Goal: Information Seeking & Learning: Learn about a topic

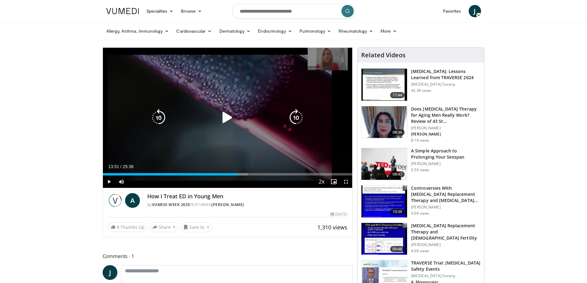
click at [226, 117] on icon "Video Player" at bounding box center [227, 117] width 17 height 17
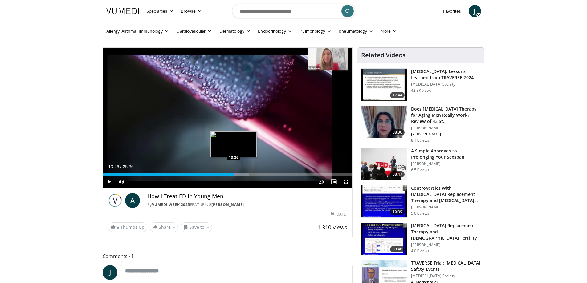
drag, startPoint x: 238, startPoint y: 174, endPoint x: 234, endPoint y: 174, distance: 4.0
click at [234, 174] on div "Progress Bar" at bounding box center [234, 174] width 1 height 2
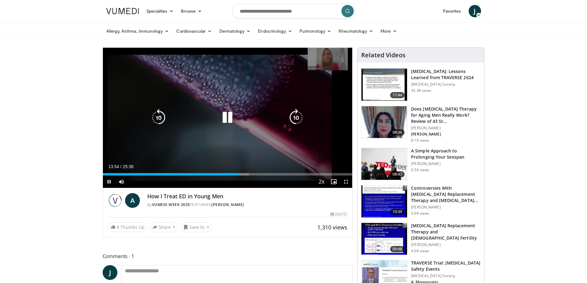
click at [224, 118] on icon "Video Player" at bounding box center [227, 117] width 17 height 17
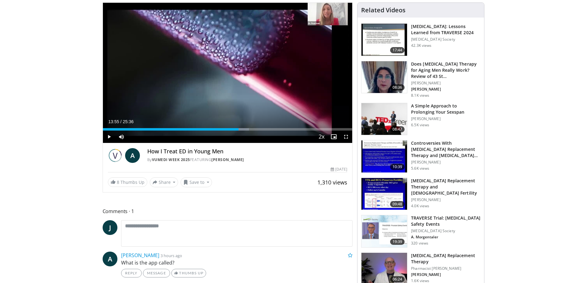
scroll to position [92, 0]
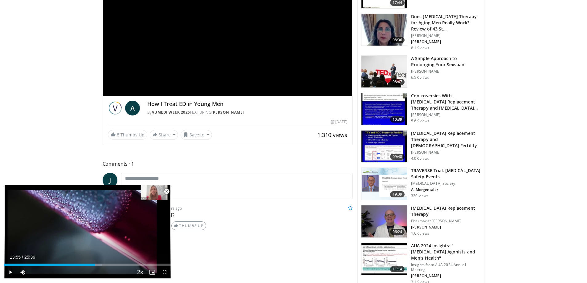
click at [166, 191] on span "Video Player" at bounding box center [167, 192] width 12 height 12
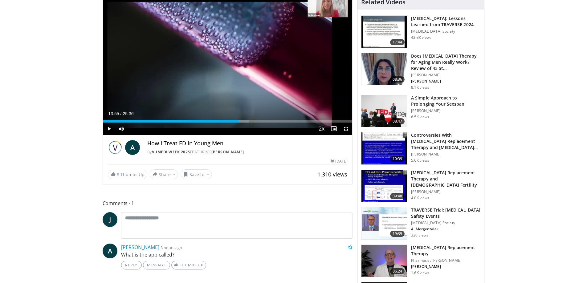
scroll to position [0, 0]
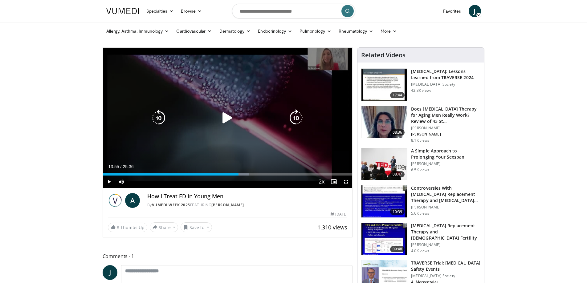
click at [215, 113] on div "Video Player" at bounding box center [228, 118] width 150 height 12
click at [227, 117] on icon "Video Player" at bounding box center [227, 117] width 17 height 17
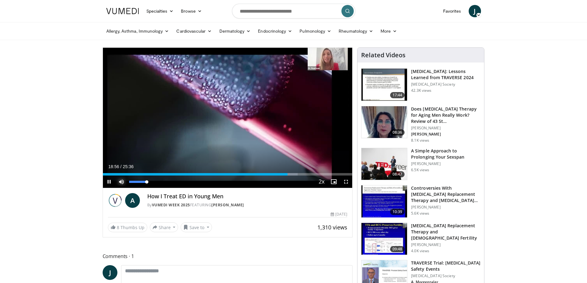
click at [120, 183] on span "Video Player" at bounding box center [121, 182] width 12 height 12
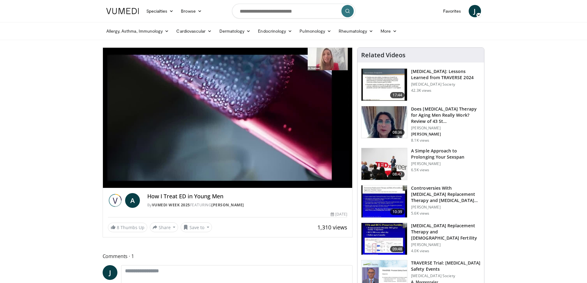
click at [120, 183] on div "10 seconds Tap to unmute" at bounding box center [228, 118] width 250 height 140
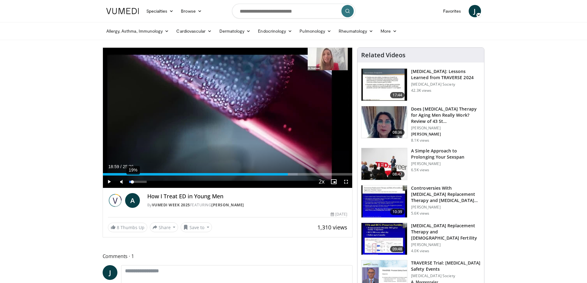
drag, startPoint x: 129, startPoint y: 183, endPoint x: 133, endPoint y: 183, distance: 4.0
click at [133, 183] on div "Volume Level" at bounding box center [130, 182] width 3 height 2
click at [107, 181] on span "Video Player" at bounding box center [109, 182] width 12 height 12
drag, startPoint x: 132, startPoint y: 182, endPoint x: 136, endPoint y: 183, distance: 3.7
click at [136, 183] on div "Volume Level" at bounding box center [132, 182] width 6 height 2
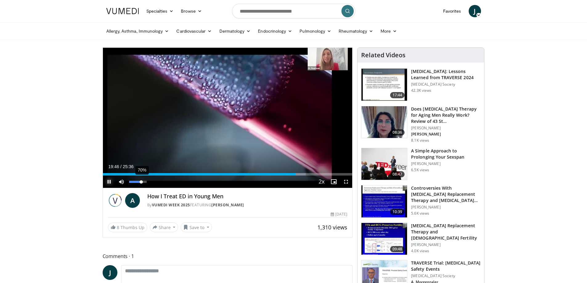
drag, startPoint x: 135, startPoint y: 183, endPoint x: 141, endPoint y: 184, distance: 6.1
click at [141, 184] on div "70%" at bounding box center [138, 182] width 22 height 12
drag, startPoint x: 307, startPoint y: 176, endPoint x: 316, endPoint y: 176, distance: 9.6
click at [316, 176] on div "Progress Bar" at bounding box center [316, 174] width 1 height 2
drag, startPoint x: 316, startPoint y: 175, endPoint x: 324, endPoint y: 175, distance: 7.4
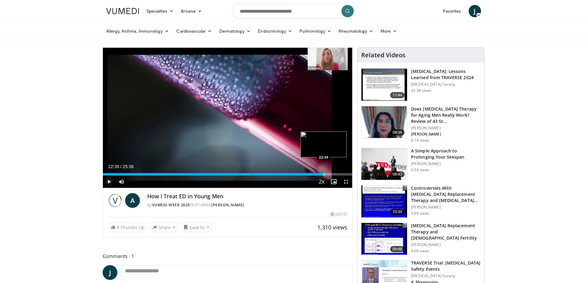
click at [324, 175] on div "Progress Bar" at bounding box center [324, 174] width 1 height 2
drag, startPoint x: 324, startPoint y: 175, endPoint x: 328, endPoint y: 175, distance: 4.6
click at [328, 175] on div "Progress Bar" at bounding box center [328, 174] width 1 height 2
drag, startPoint x: 328, startPoint y: 175, endPoint x: 333, endPoint y: 176, distance: 5.0
click at [333, 176] on div "Progress Bar" at bounding box center [333, 174] width 1 height 2
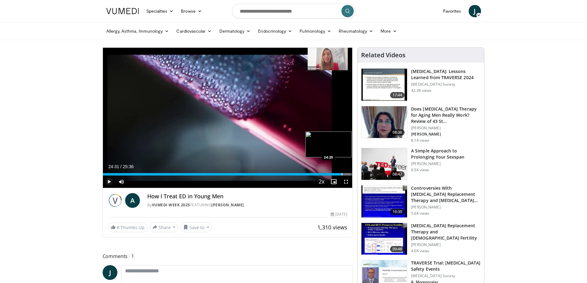
drag, startPoint x: 336, startPoint y: 175, endPoint x: 342, endPoint y: 175, distance: 6.2
click at [342, 175] on div "Progress Bar" at bounding box center [342, 174] width 1 height 2
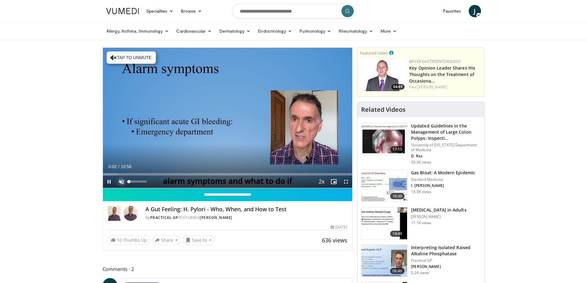
click at [119, 182] on span "Video Player" at bounding box center [121, 182] width 12 height 12
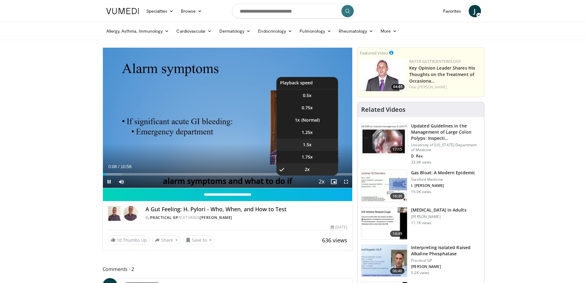
click at [311, 145] on span "1.5x" at bounding box center [307, 145] width 9 height 6
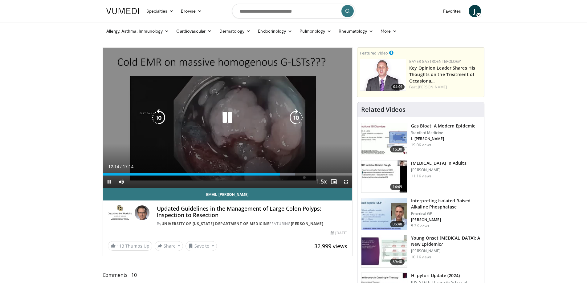
click at [232, 115] on icon "Video Player" at bounding box center [227, 117] width 17 height 17
click at [225, 117] on icon "Video Player" at bounding box center [227, 117] width 17 height 17
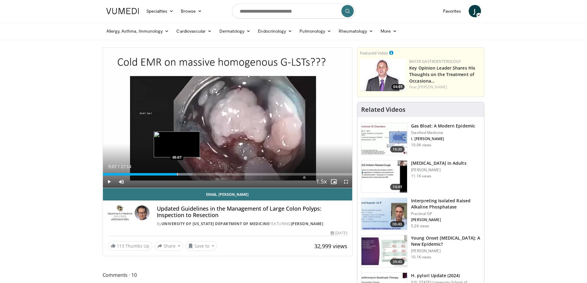
drag, startPoint x: 281, startPoint y: 173, endPoint x: 177, endPoint y: 175, distance: 104.2
click at [177, 175] on div "Progress Bar" at bounding box center [177, 174] width 1 height 2
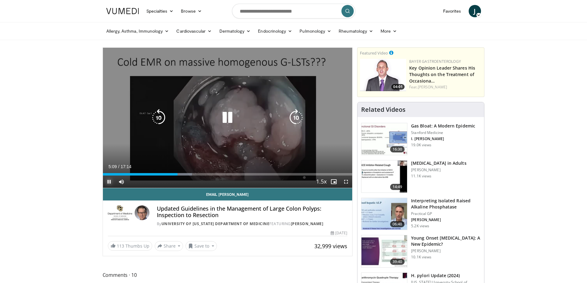
click at [107, 181] on span "Video Player" at bounding box center [109, 182] width 12 height 12
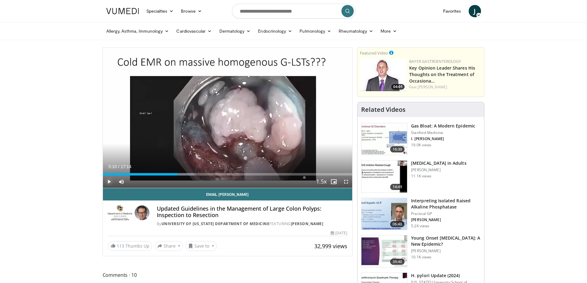
click at [110, 182] on span "Video Player" at bounding box center [109, 182] width 12 height 12
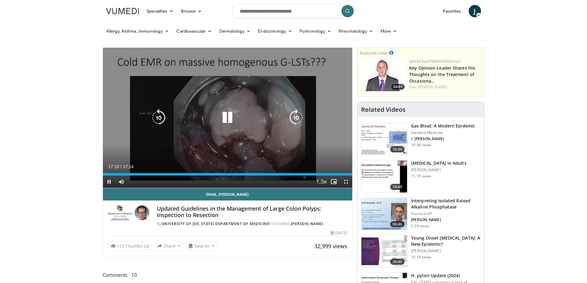
click at [228, 118] on icon "Video Player" at bounding box center [227, 117] width 17 height 17
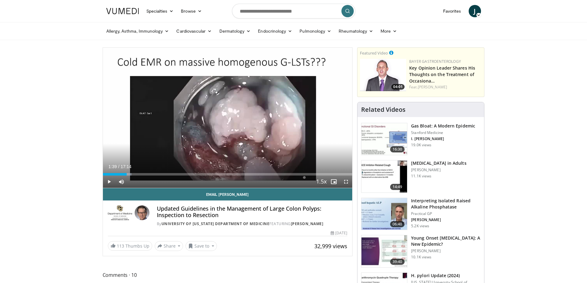
drag, startPoint x: 351, startPoint y: 175, endPoint x: 196, endPoint y: 69, distance: 187.9
click at [127, 172] on div "Loaded : 11.58% 01:39 01:39" at bounding box center [228, 173] width 250 height 6
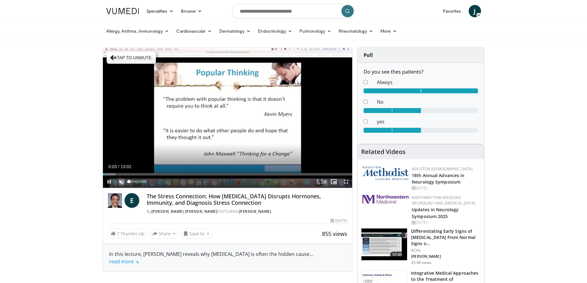
click at [123, 182] on span "Video Player" at bounding box center [121, 182] width 12 height 12
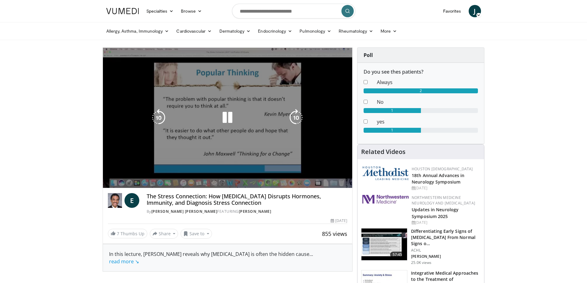
click at [228, 119] on icon "Video Player" at bounding box center [227, 117] width 17 height 17
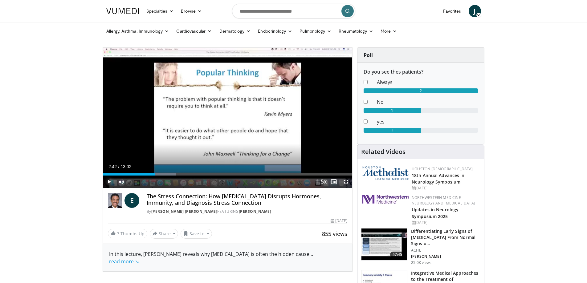
click at [109, 180] on span "Video Player" at bounding box center [109, 182] width 12 height 12
